Goal: Transaction & Acquisition: Download file/media

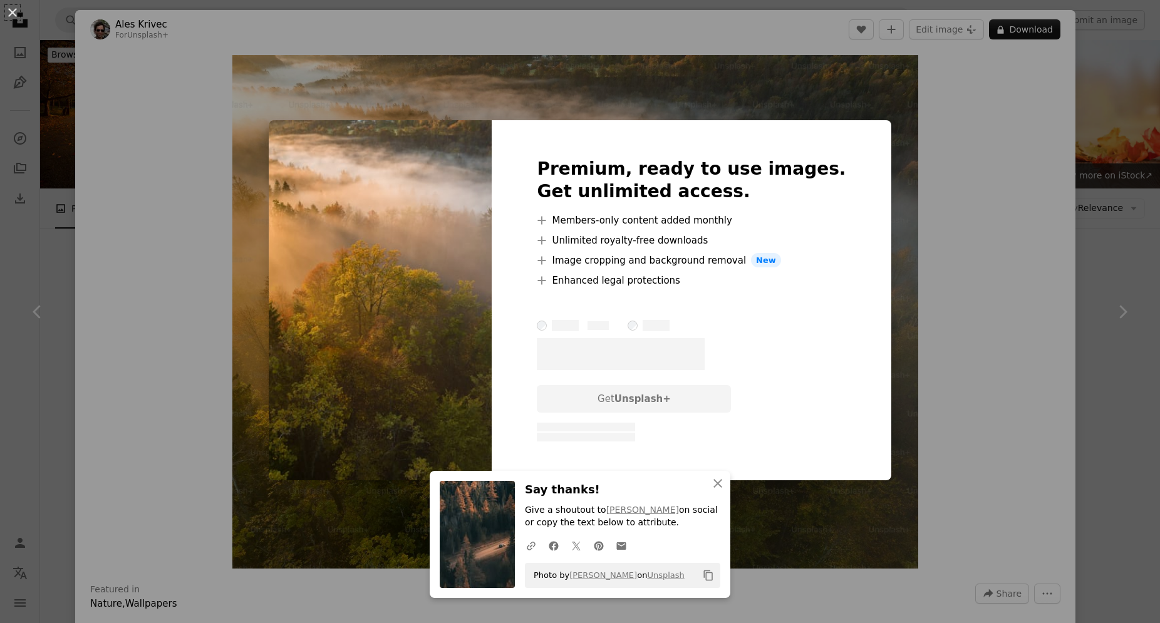
scroll to position [237, 0]
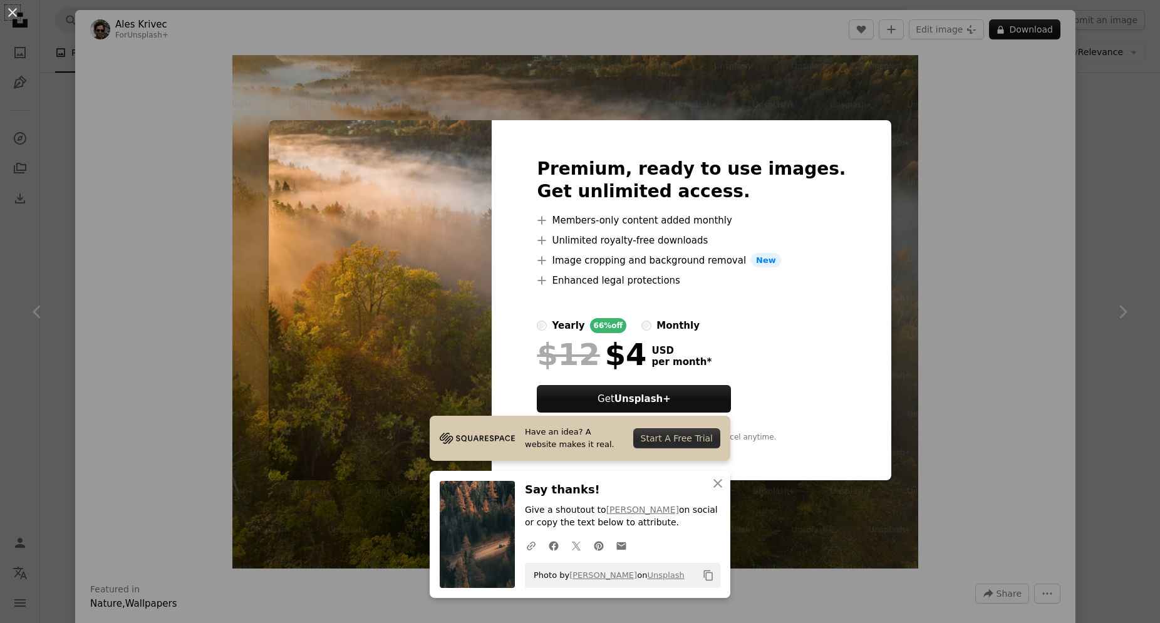
click at [89, 108] on div "An X shape Premium, ready to use images. Get unlimited access. A plus sign Memb…" at bounding box center [580, 311] width 1160 height 623
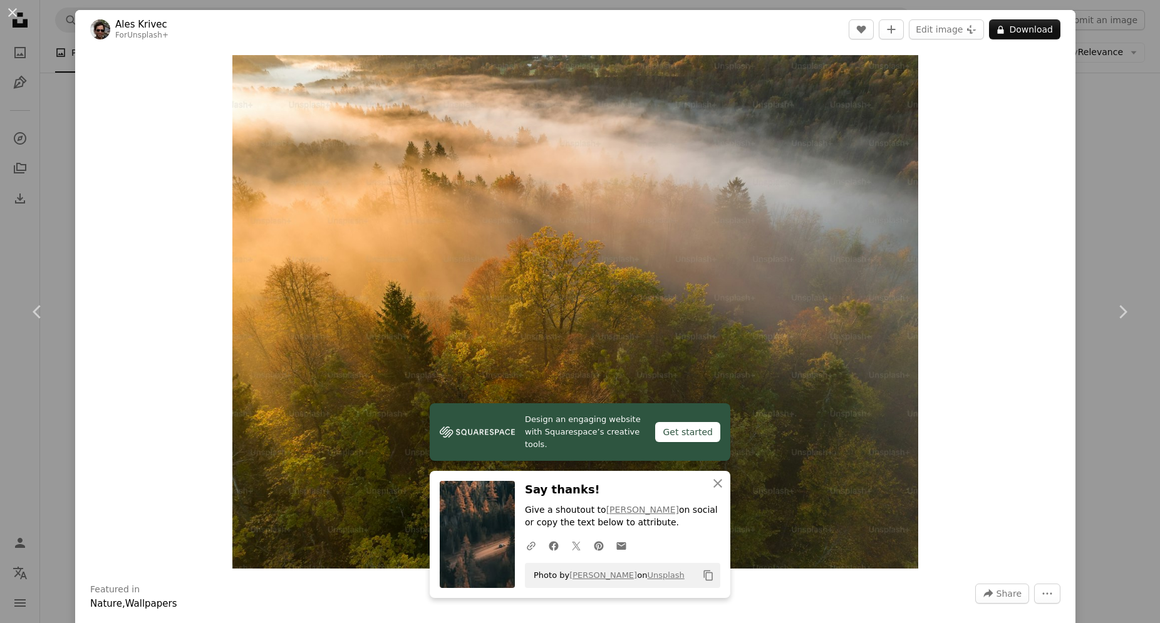
click at [1145, 134] on div "An X shape Chevron left Chevron right Ales Krivec For Unsplash+ A heart A plus …" at bounding box center [580, 311] width 1160 height 623
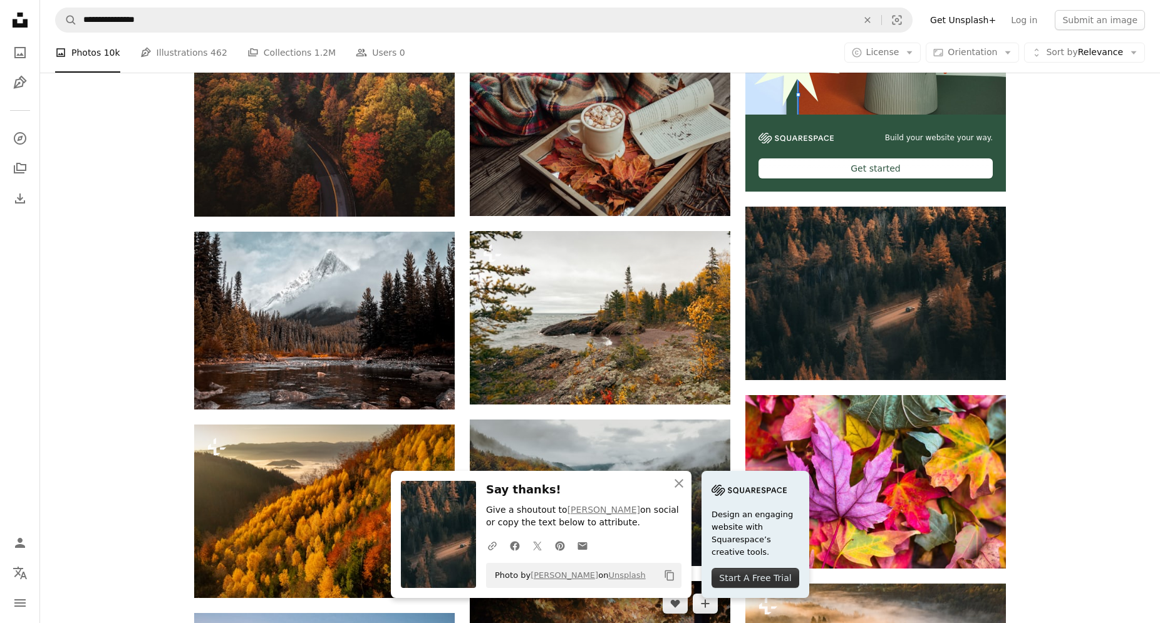
scroll to position [631, 0]
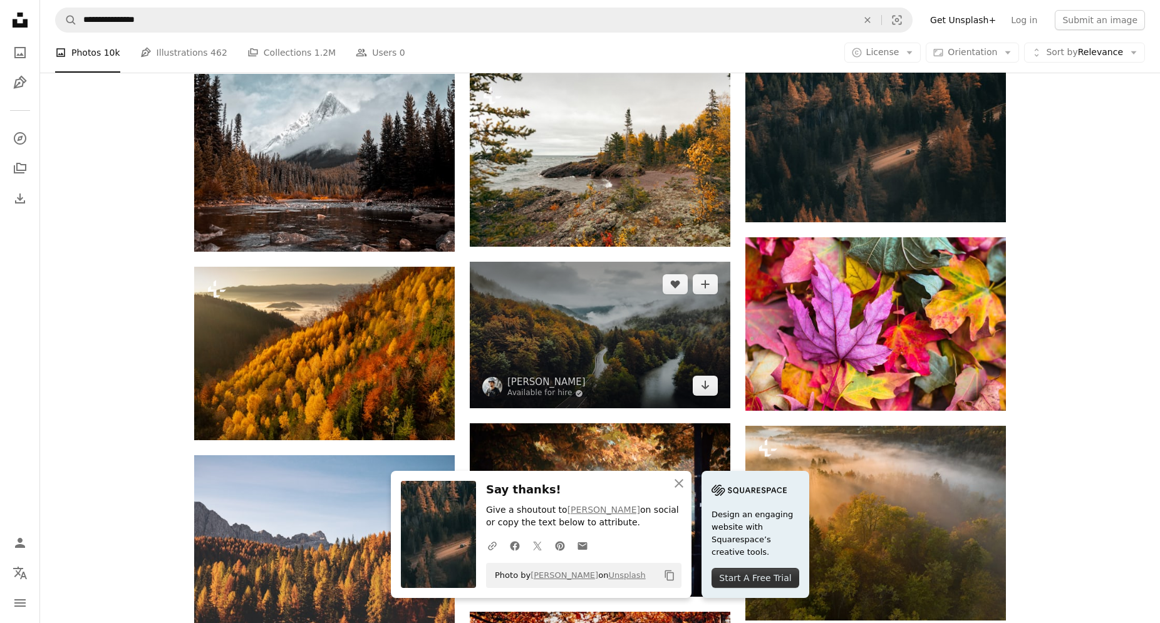
click at [631, 262] on img at bounding box center [600, 335] width 261 height 147
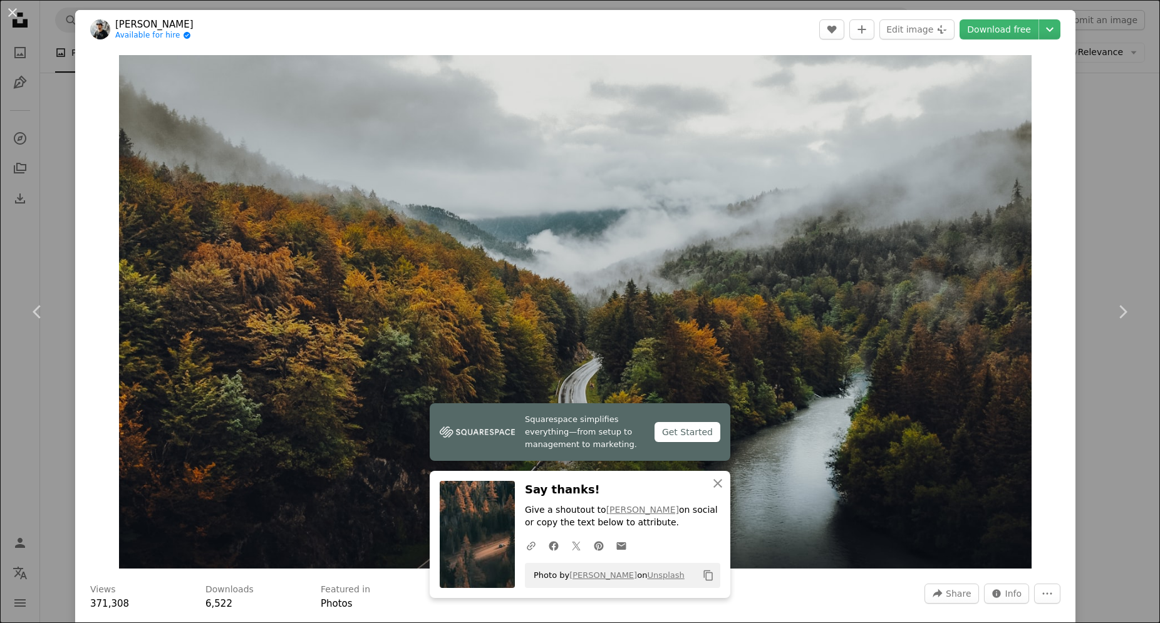
drag, startPoint x: 1050, startPoint y: 34, endPoint x: 1038, endPoint y: 34, distance: 11.9
click at [1038, 34] on dialog "An X shape Chevron left Chevron right [PERSON_NAME] Available for hire A checkm…" at bounding box center [580, 311] width 1160 height 623
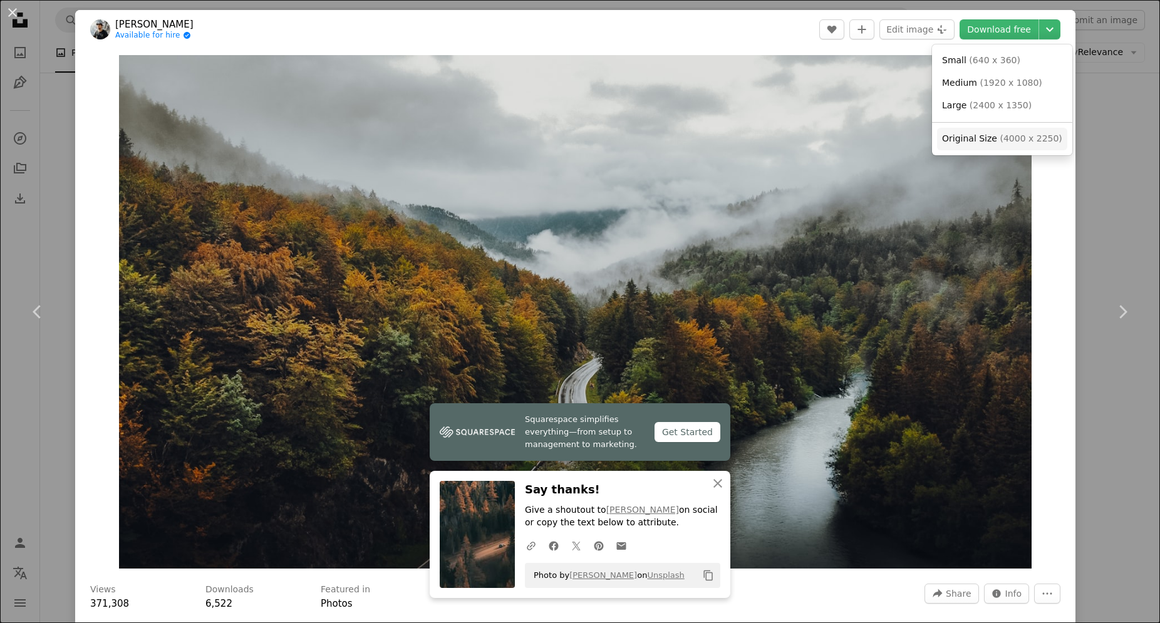
click at [1018, 134] on span "( 4000 x 2250 )" at bounding box center [1031, 138] width 62 height 10
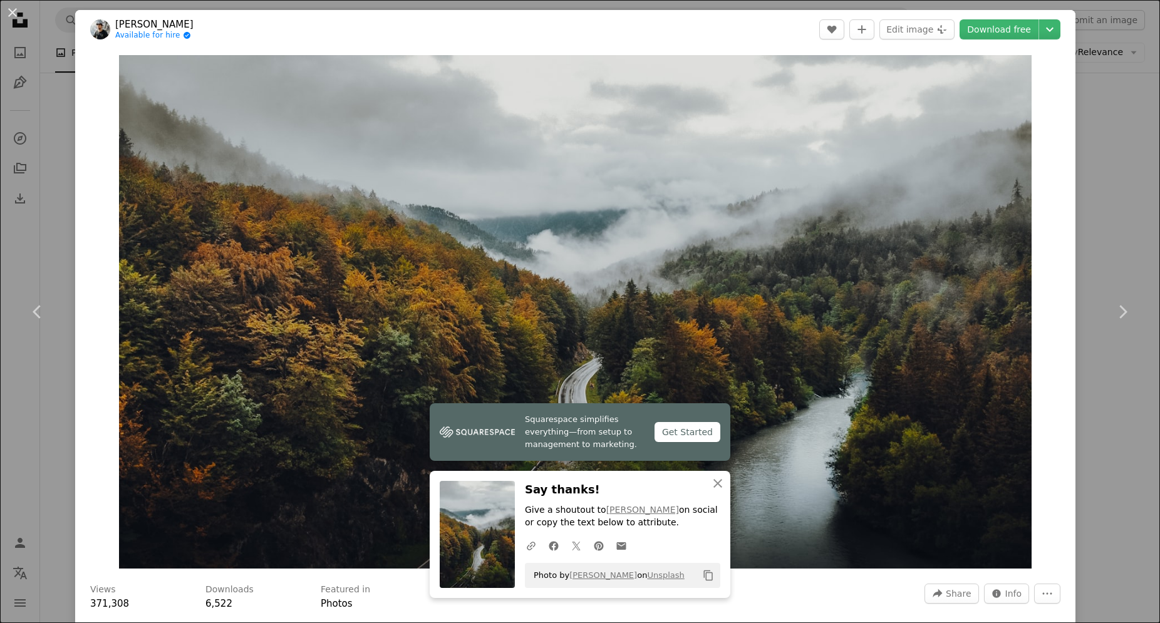
click at [60, 147] on div "An X shape Chevron left Chevron right [PERSON_NAME] Available for hire A checkm…" at bounding box center [580, 311] width 1160 height 623
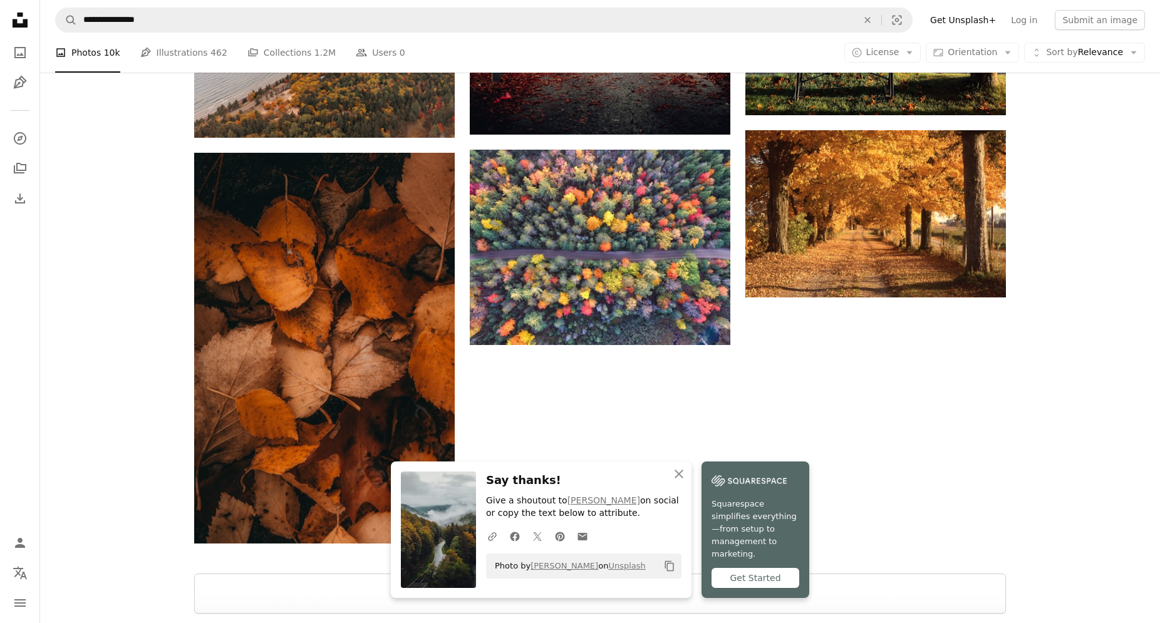
scroll to position [1552, 0]
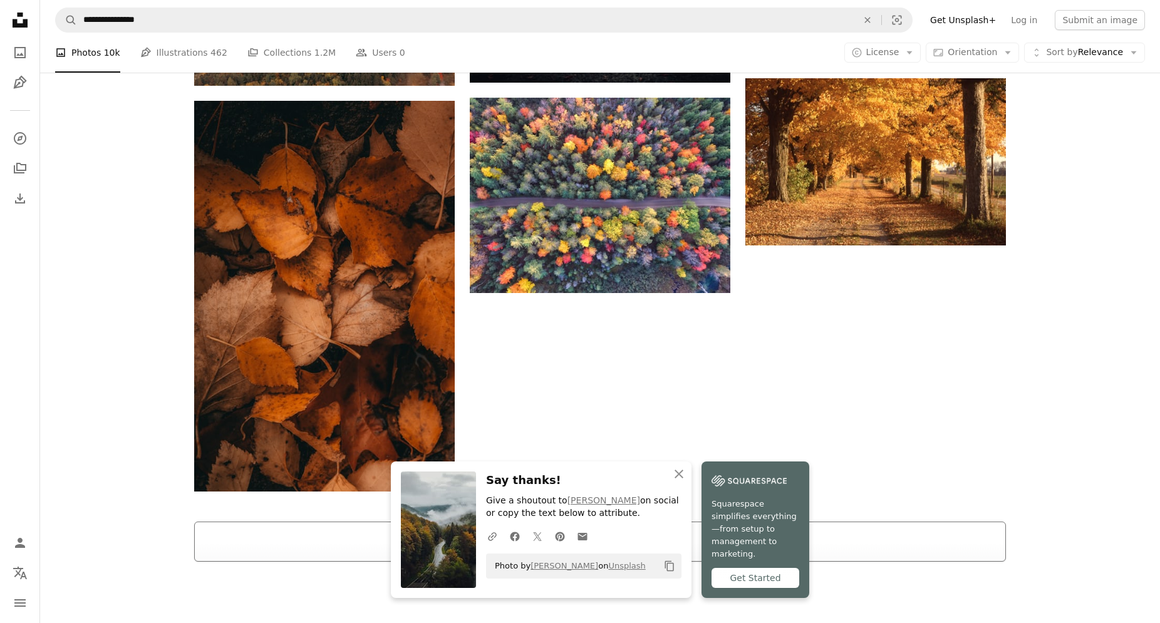
click at [586, 522] on button "Load more" at bounding box center [600, 542] width 812 height 40
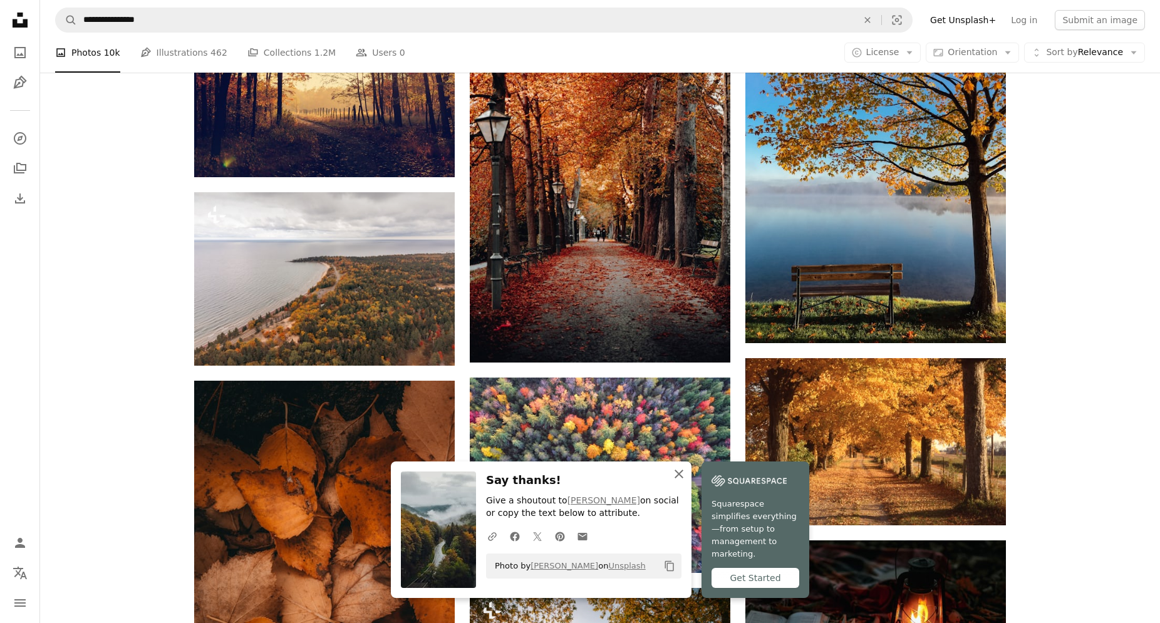
click at [692, 477] on button "An X shape Close" at bounding box center [679, 474] width 25 height 25
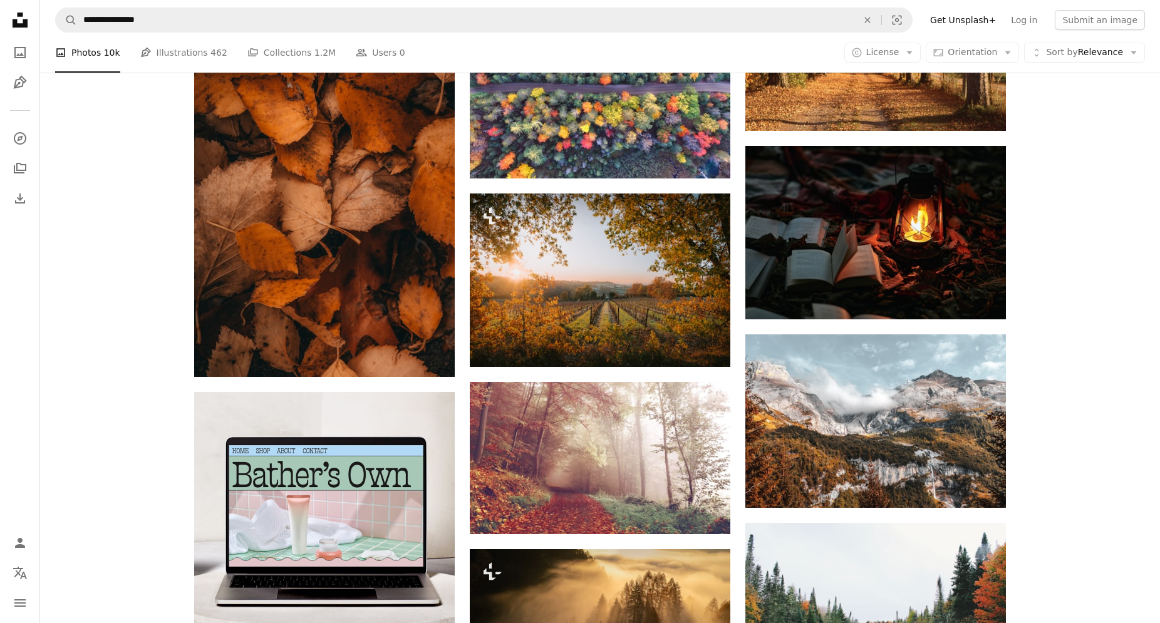
scroll to position [1824, 0]
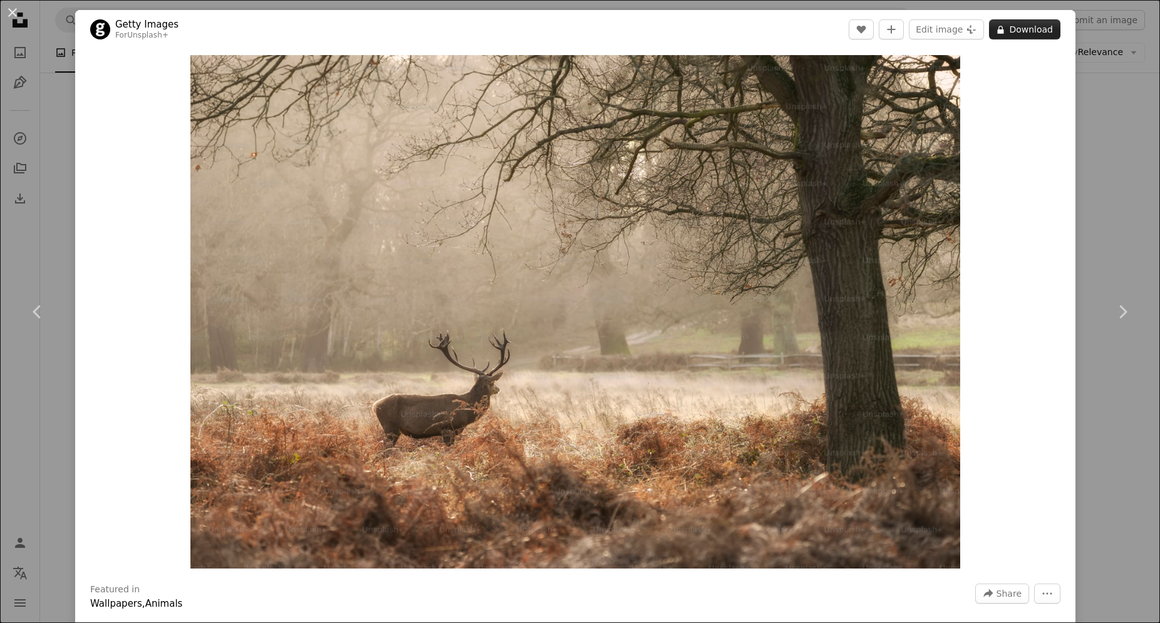
click at [1027, 34] on button "A lock Download" at bounding box center [1024, 29] width 71 height 20
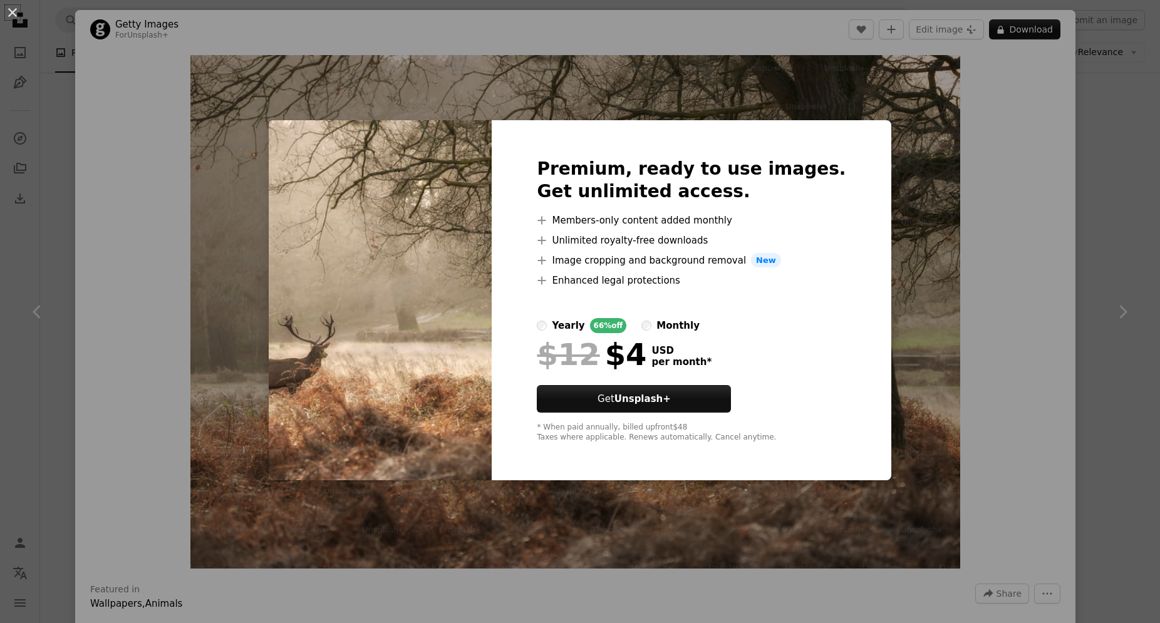
click at [1106, 118] on div "An X shape Premium, ready to use images. Get unlimited access. A plus sign Memb…" at bounding box center [580, 311] width 1160 height 623
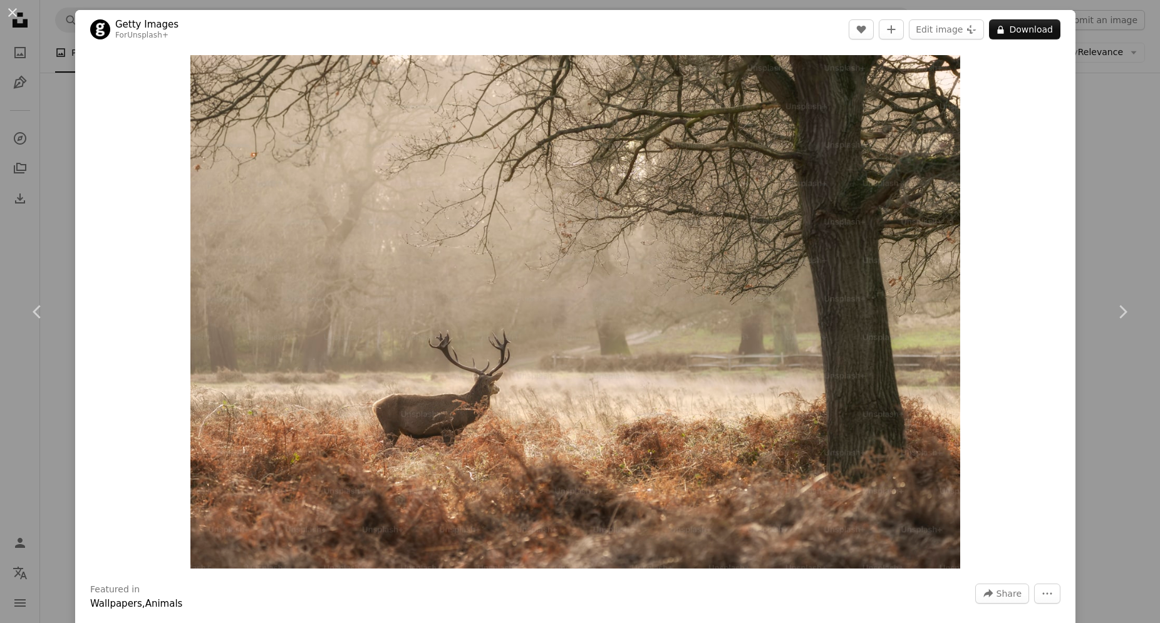
click at [1106, 118] on div "An X shape Chevron left Chevron right Getty Images For Unsplash+ A heart A plus…" at bounding box center [580, 311] width 1160 height 623
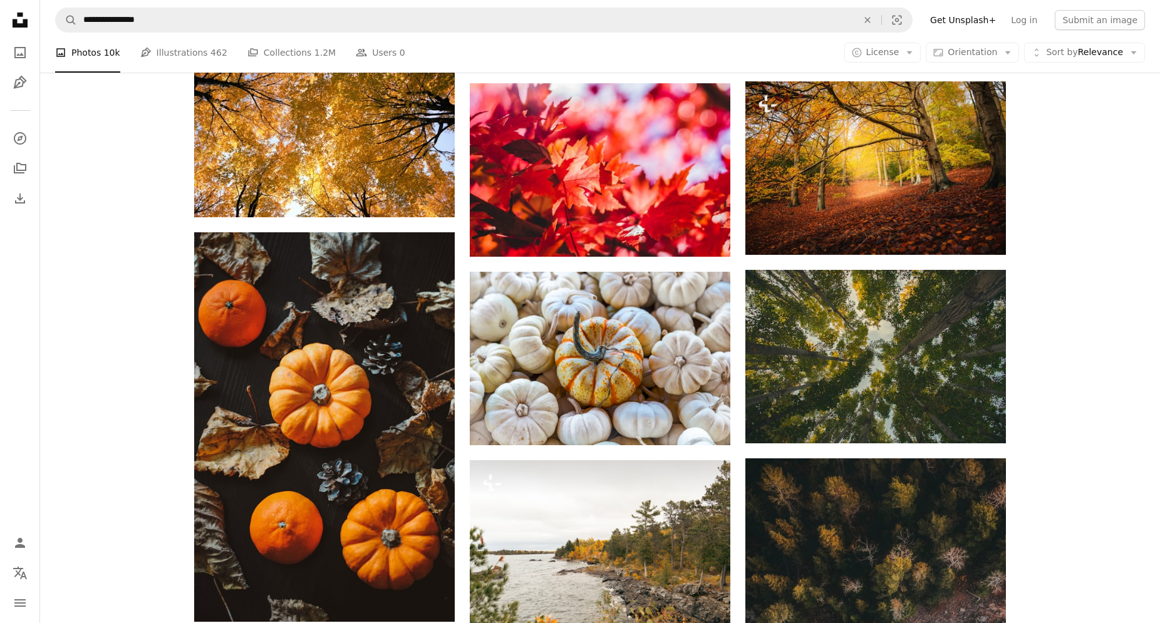
scroll to position [6166, 0]
